Goal: Find specific page/section: Locate item on page

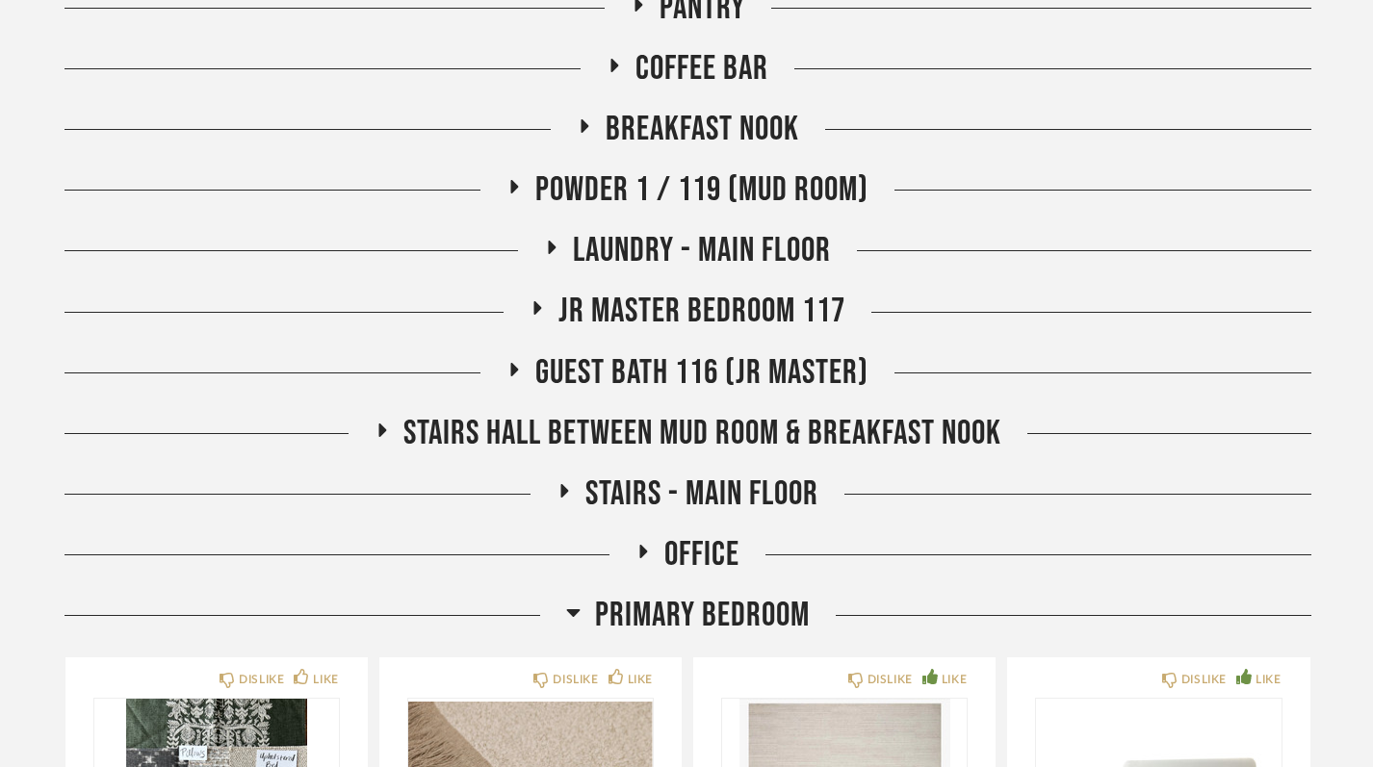
scroll to position [792, 0]
click at [574, 604] on icon at bounding box center [573, 611] width 14 height 23
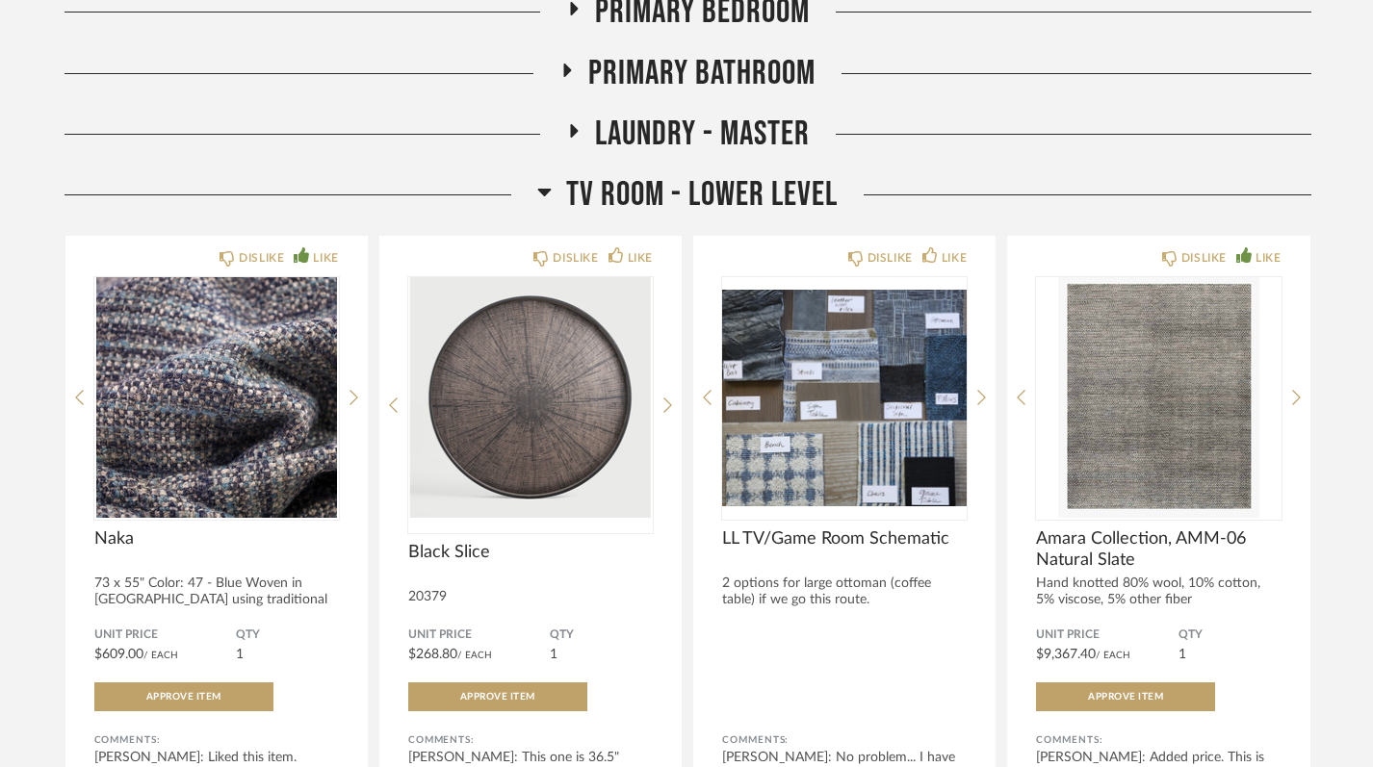
scroll to position [1410, 0]
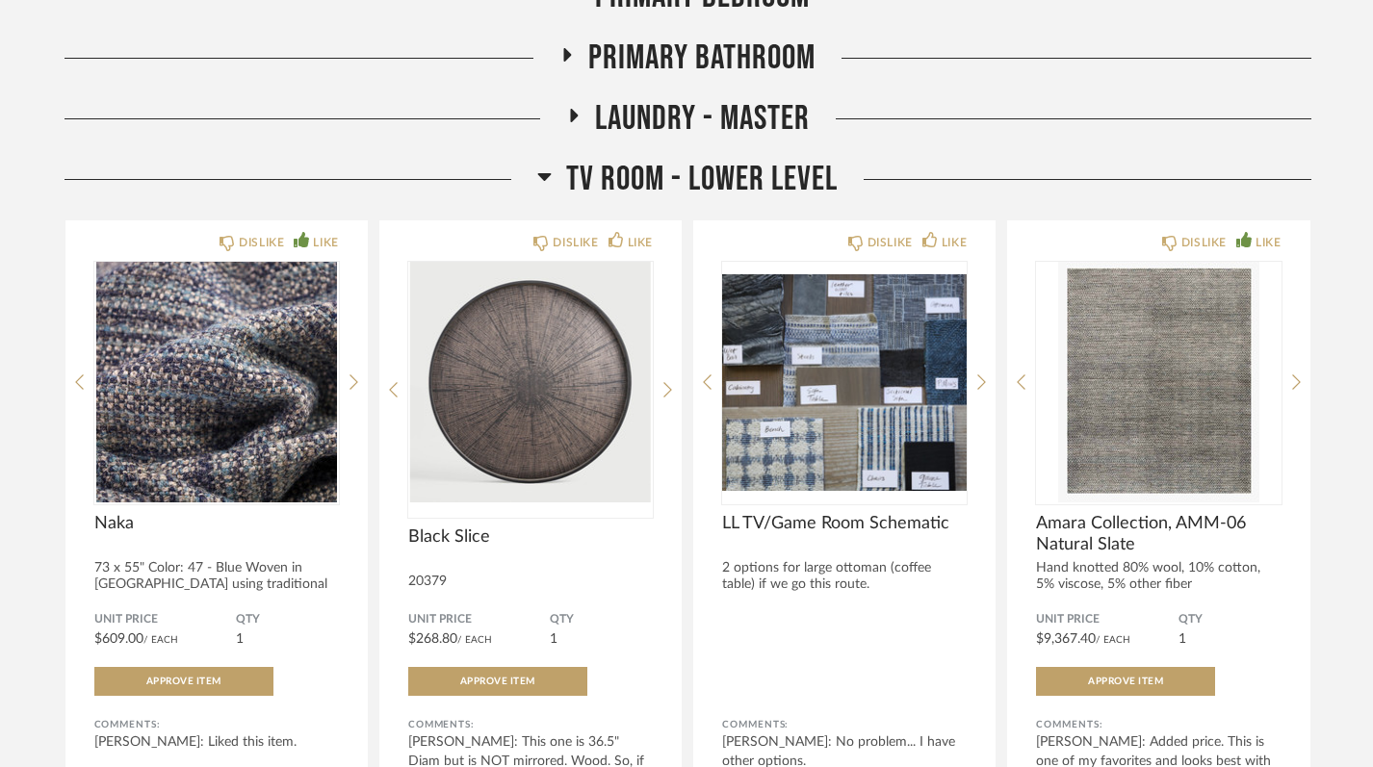
click at [550, 172] on icon at bounding box center [544, 176] width 14 height 23
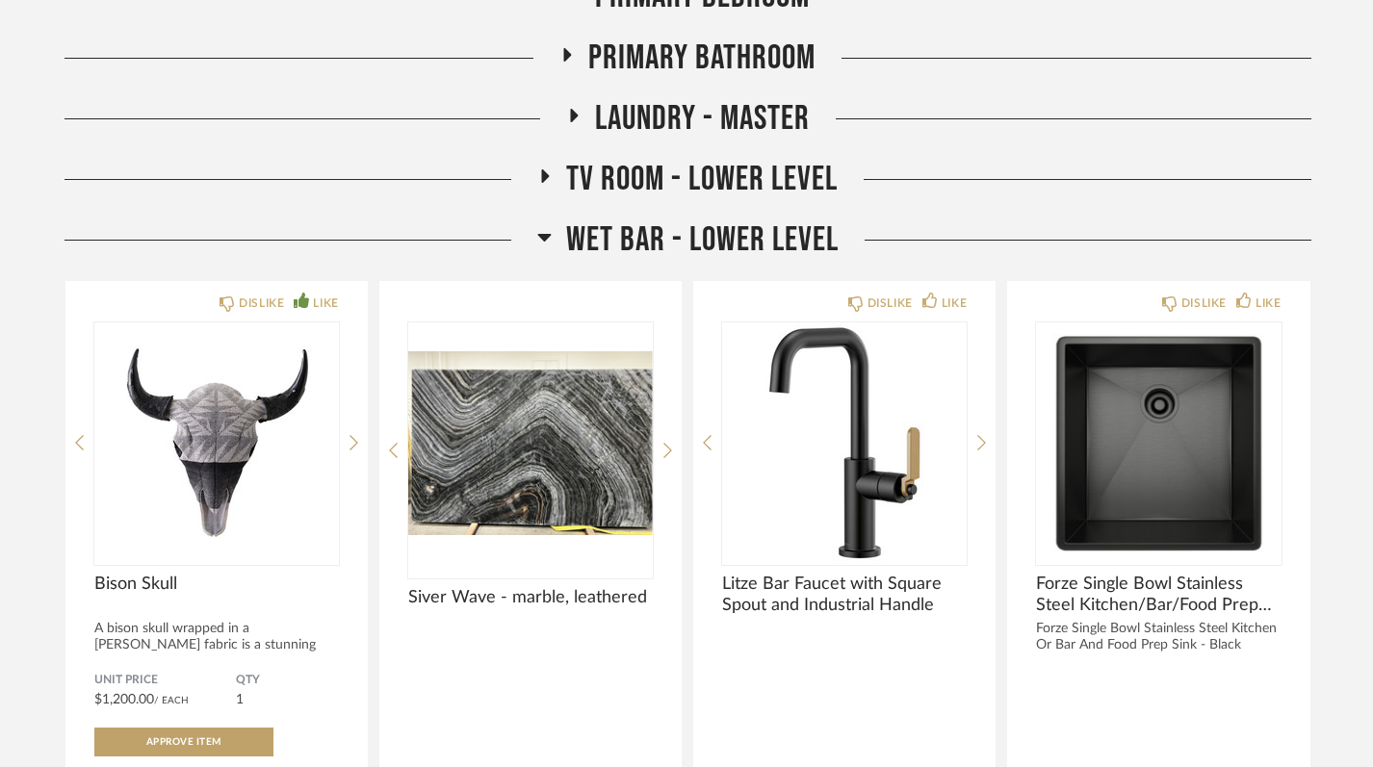
click at [551, 234] on icon at bounding box center [544, 236] width 14 height 23
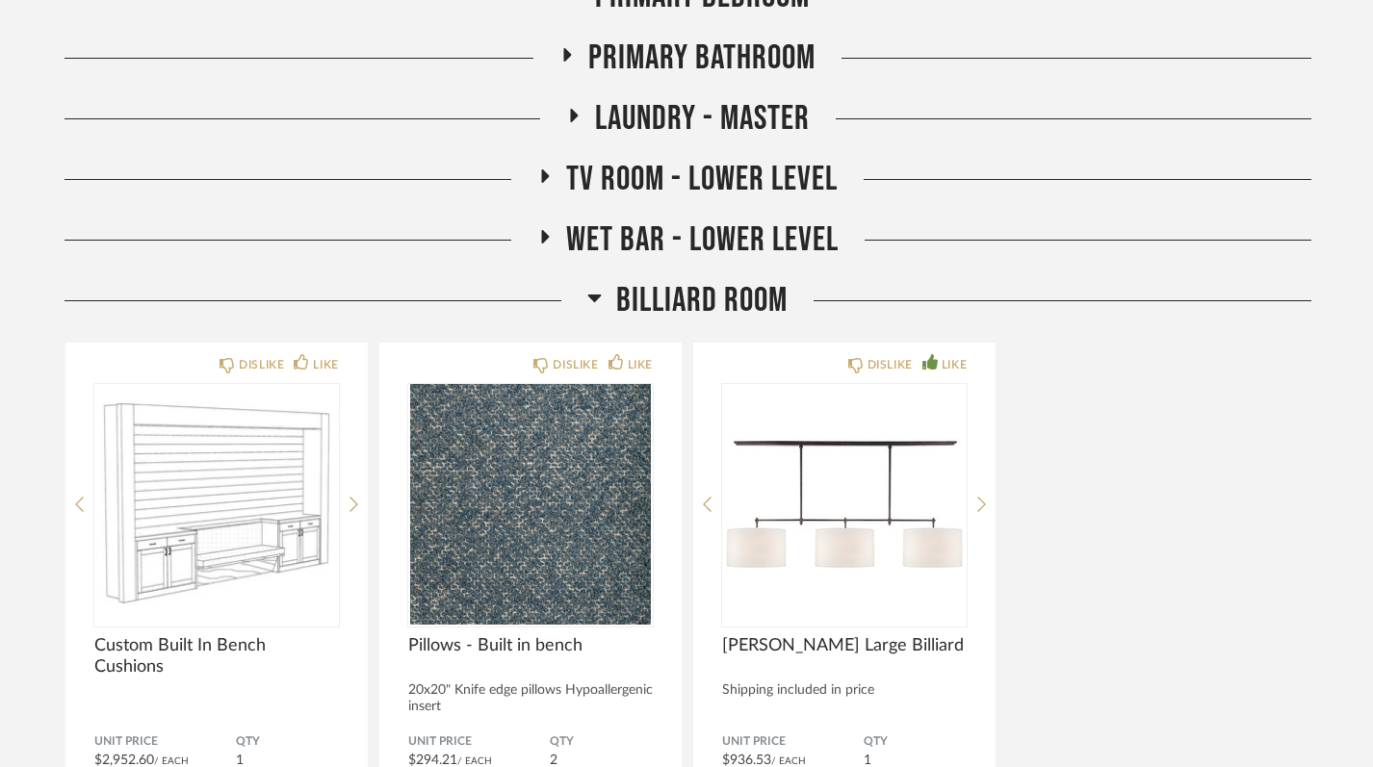
click at [587, 294] on icon at bounding box center [594, 297] width 14 height 23
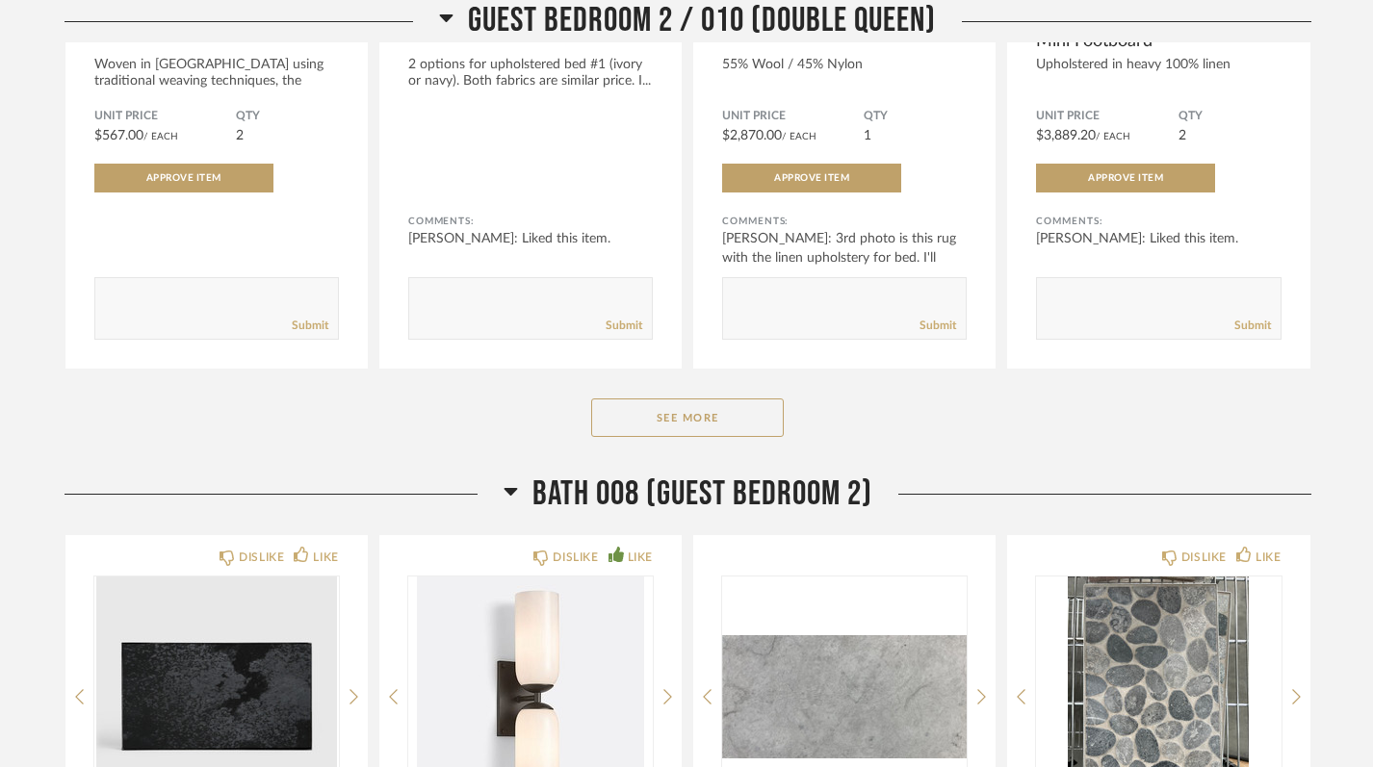
scroll to position [2408, 0]
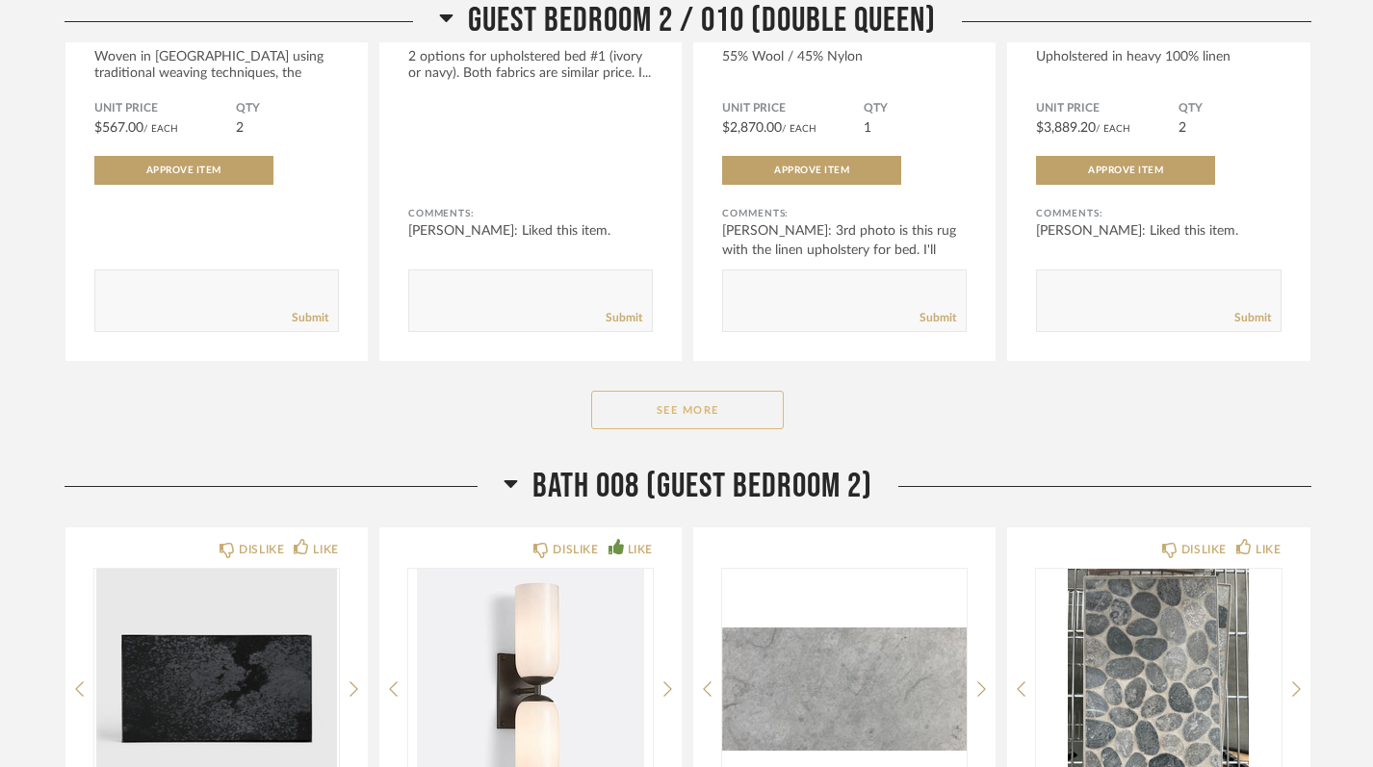
click at [631, 392] on button "See More" at bounding box center [687, 410] width 193 height 39
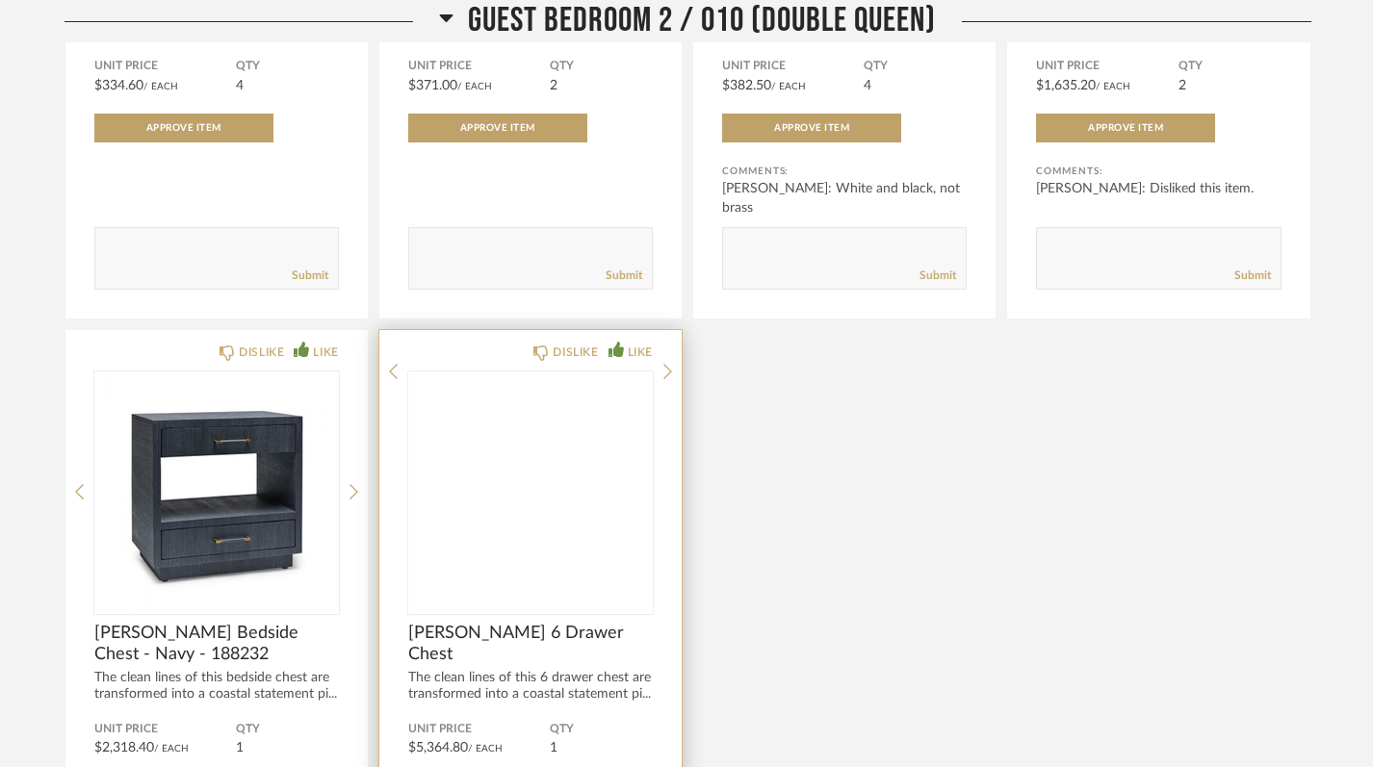
scroll to position [3129, 0]
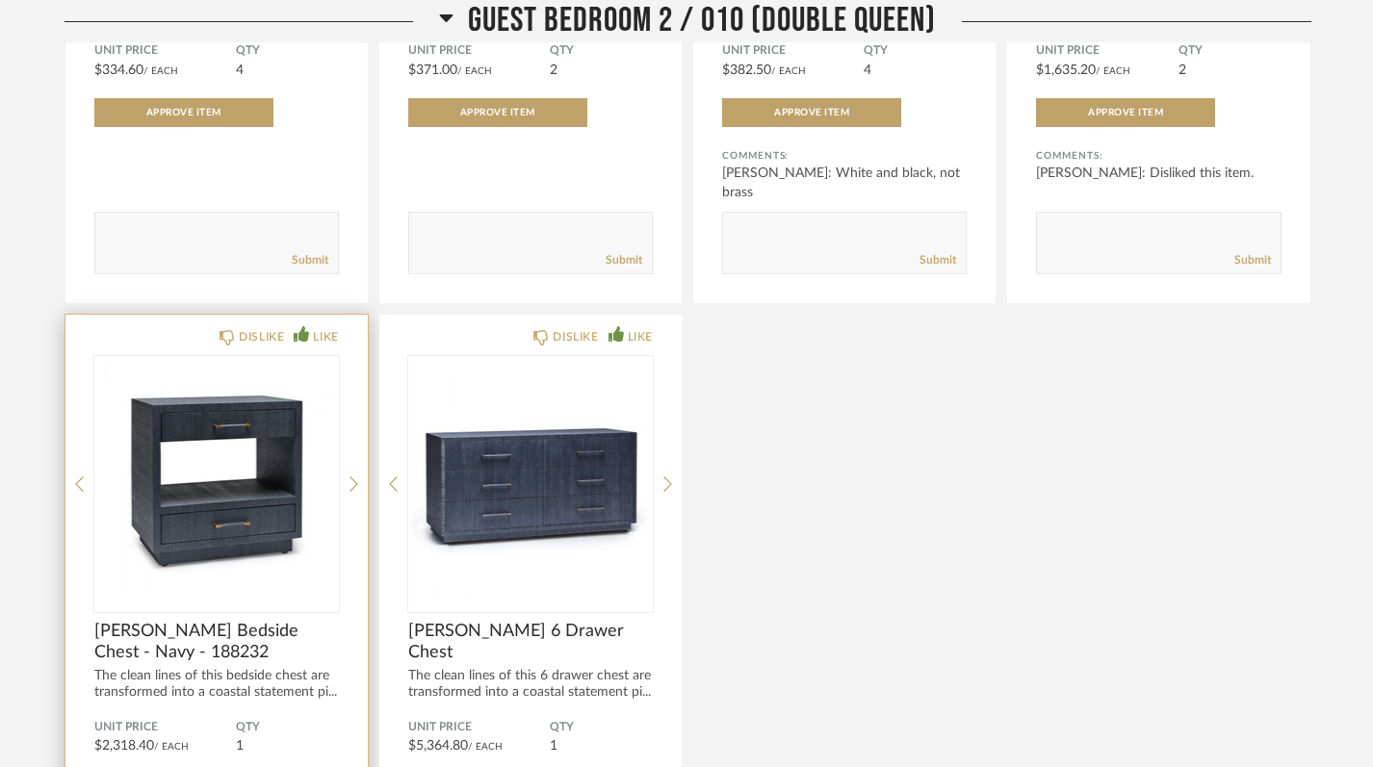
click at [244, 506] on img "0" at bounding box center [216, 476] width 244 height 241
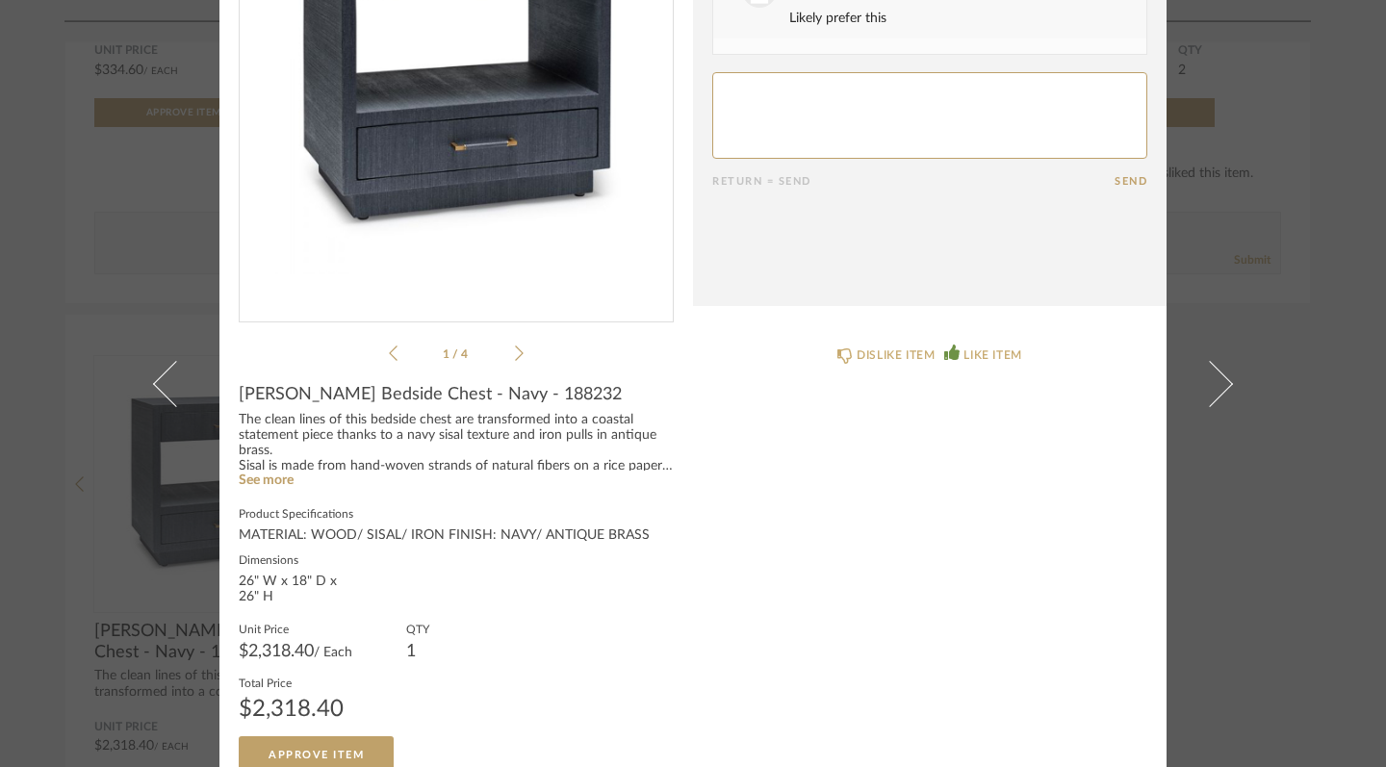
scroll to position [265, 0]
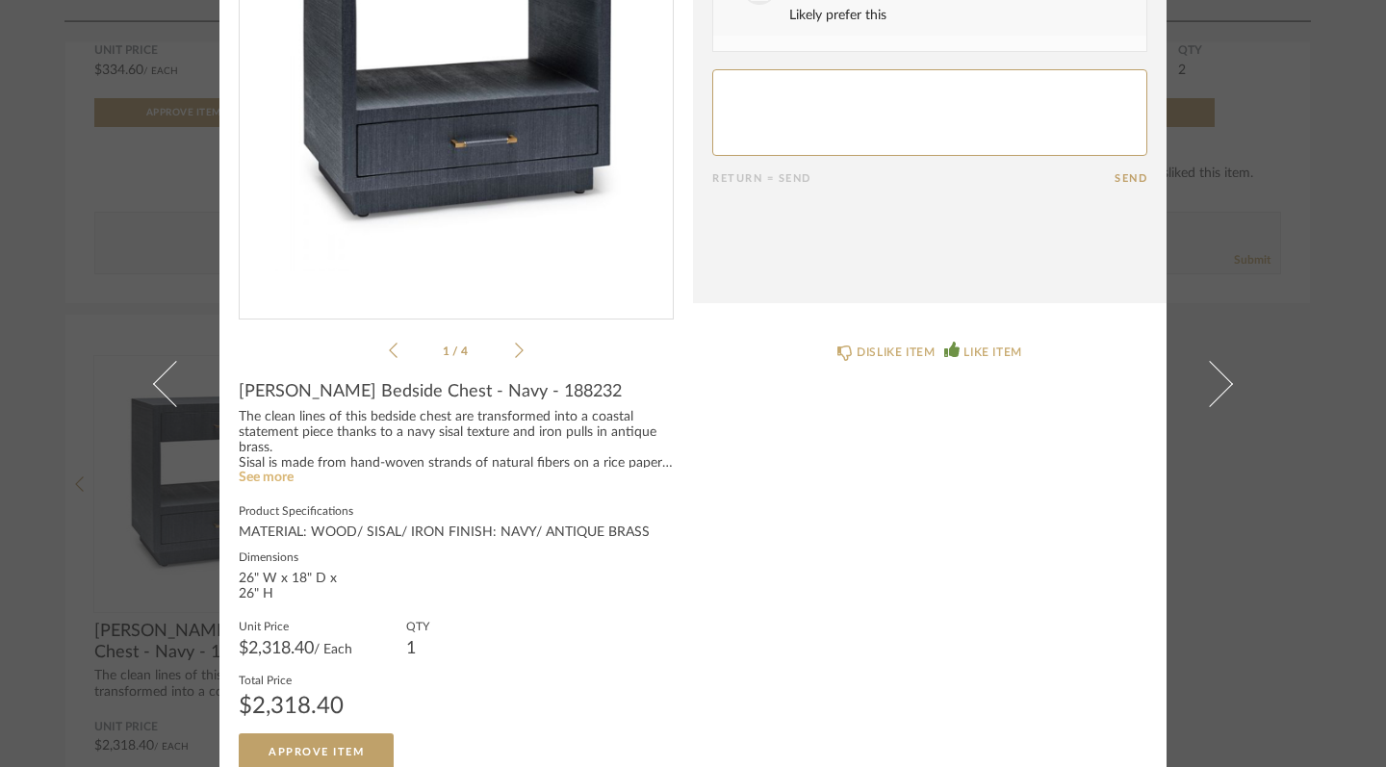
click at [248, 476] on link "See more" at bounding box center [266, 477] width 55 height 13
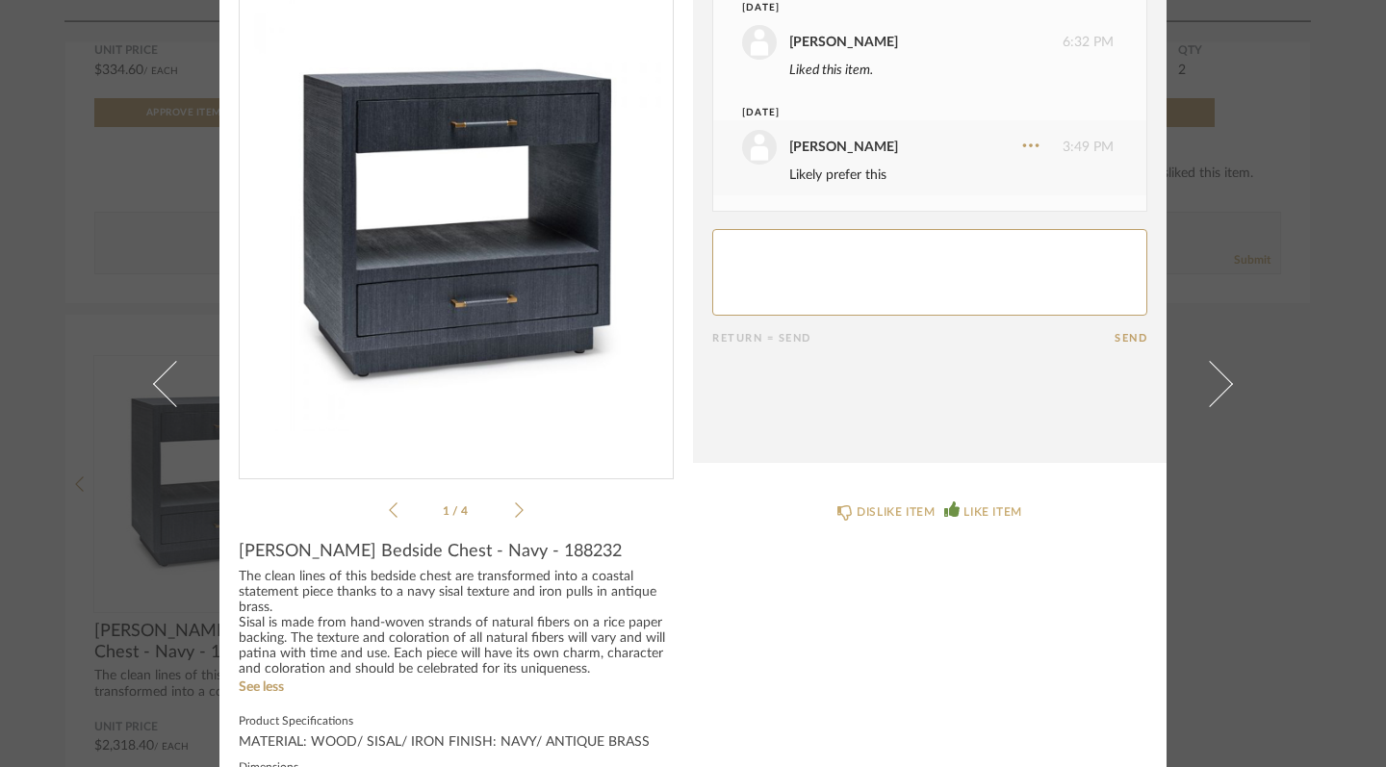
scroll to position [0, 0]
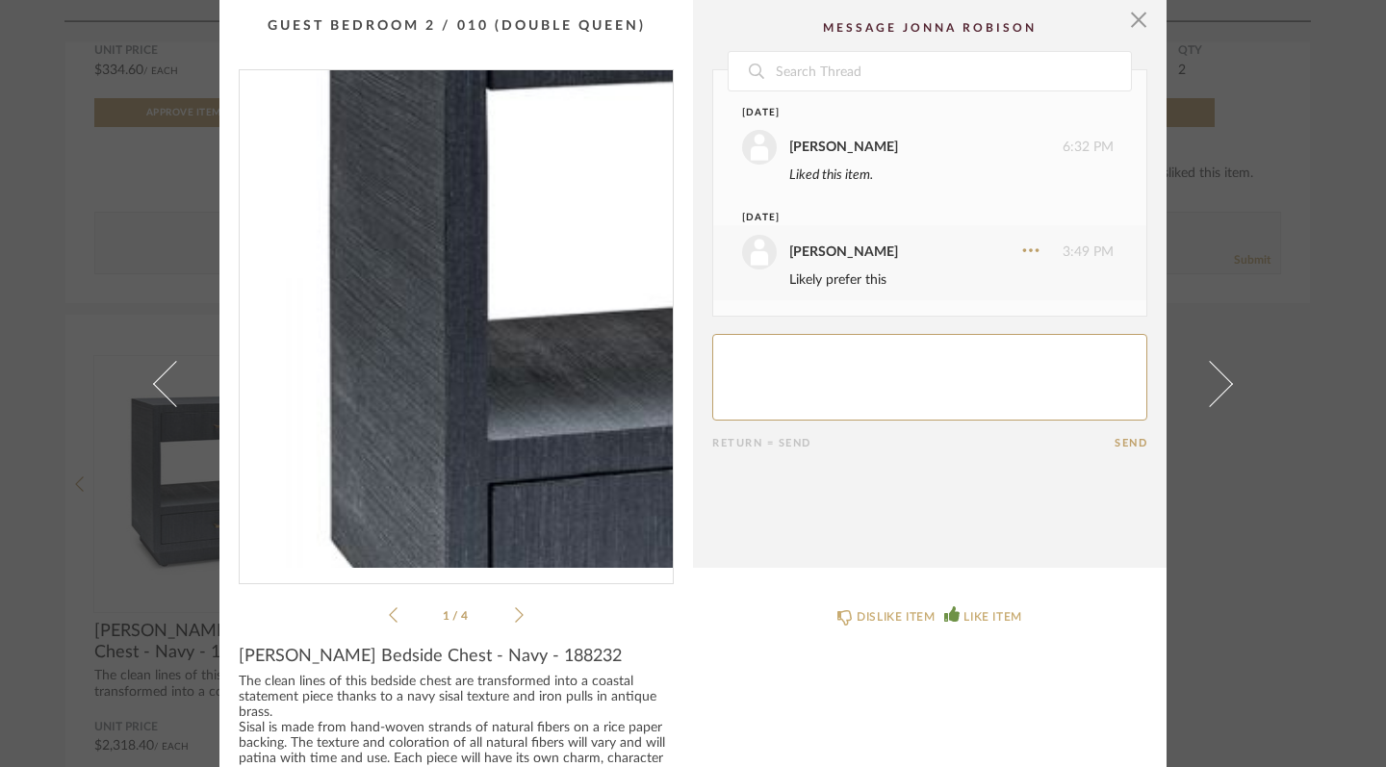
click at [339, 334] on img "0" at bounding box center [456, 319] width 433 height 498
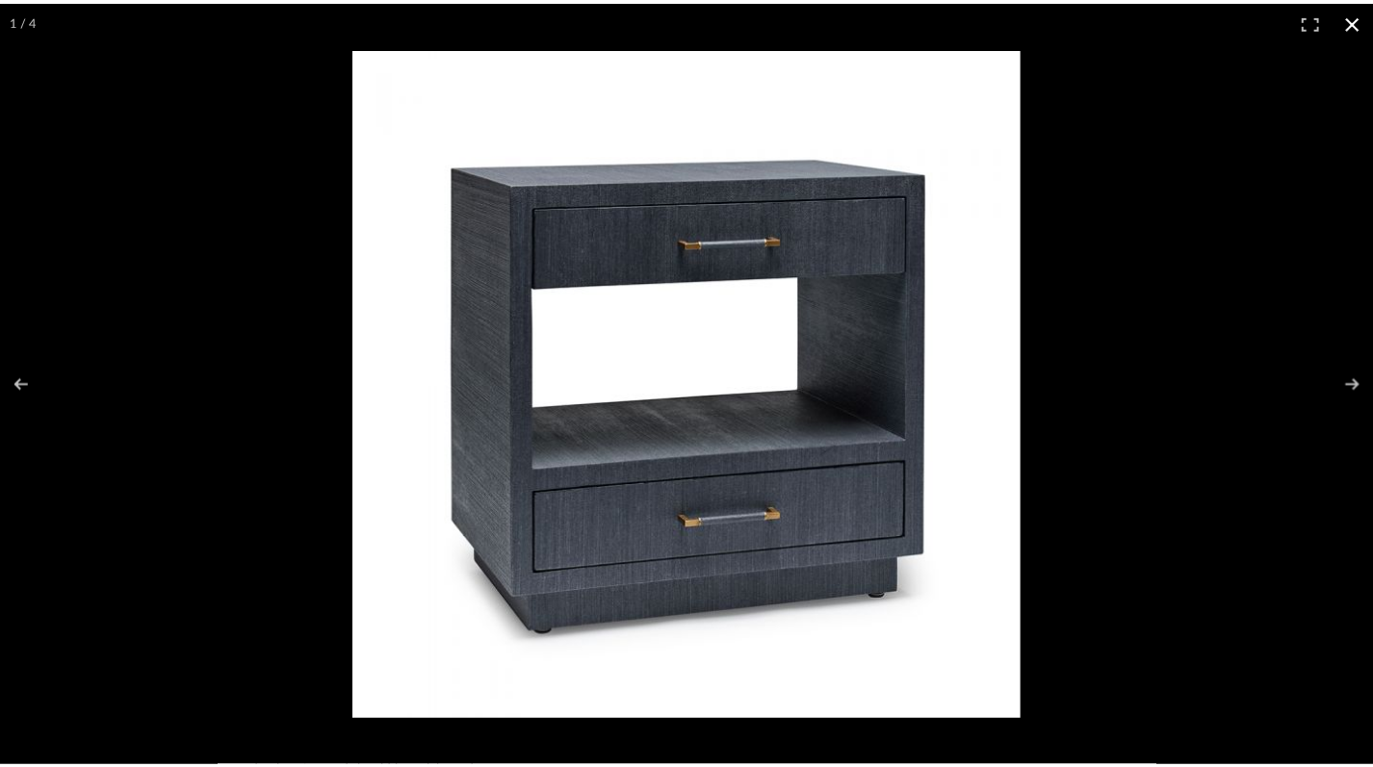
scroll to position [3129, 0]
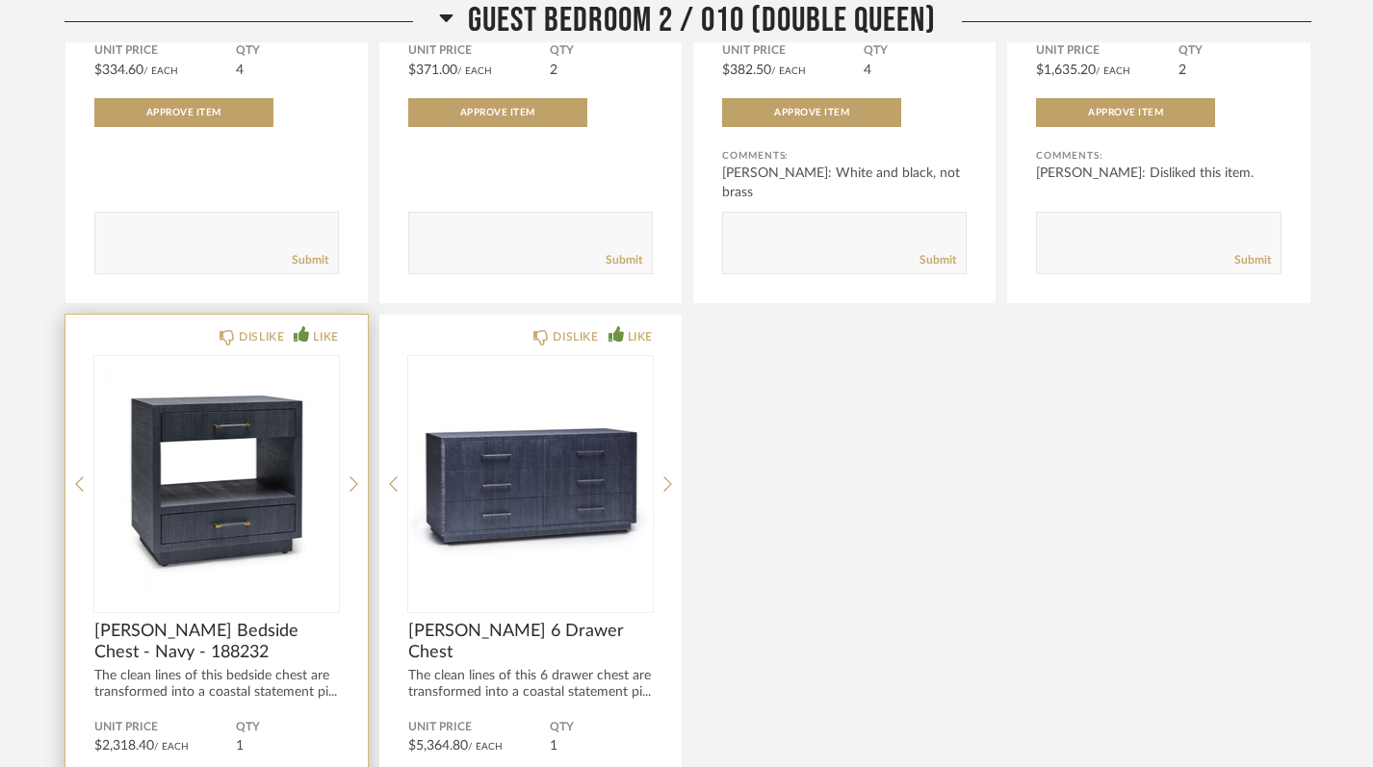
click at [301, 450] on img "0" at bounding box center [216, 476] width 244 height 241
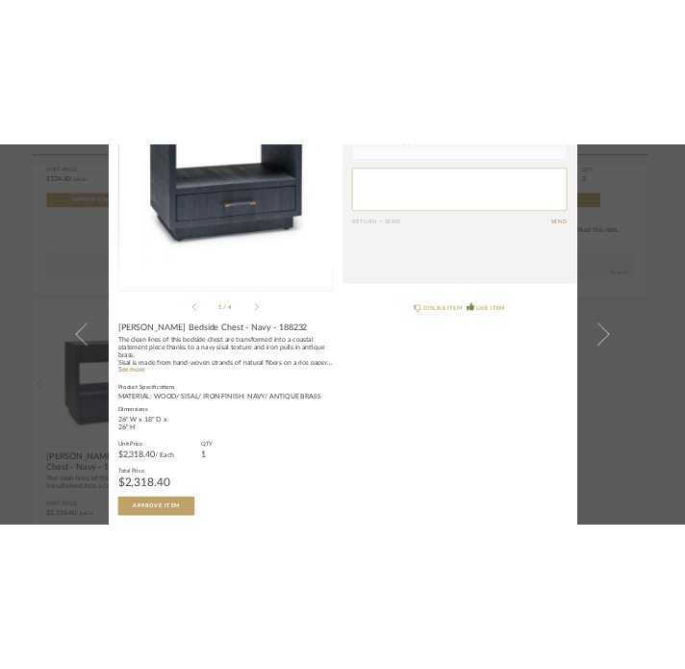
scroll to position [0, 0]
